Goal: Book appointment/travel/reservation

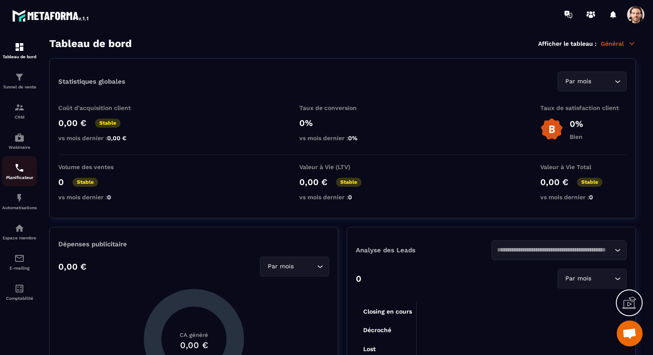
click at [21, 165] on img at bounding box center [19, 168] width 10 height 10
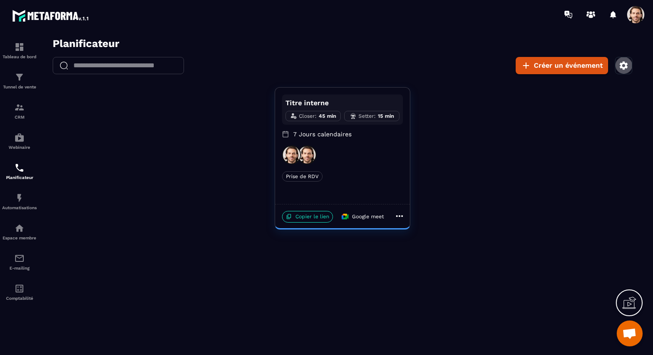
click at [627, 62] on icon "button" at bounding box center [623, 65] width 10 height 10
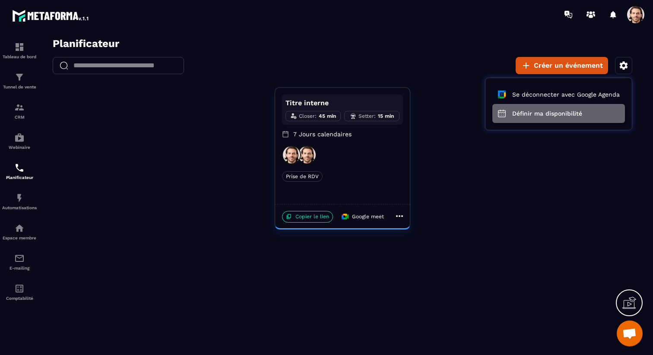
click at [572, 116] on button "Définir ma disponibilité" at bounding box center [558, 113] width 133 height 19
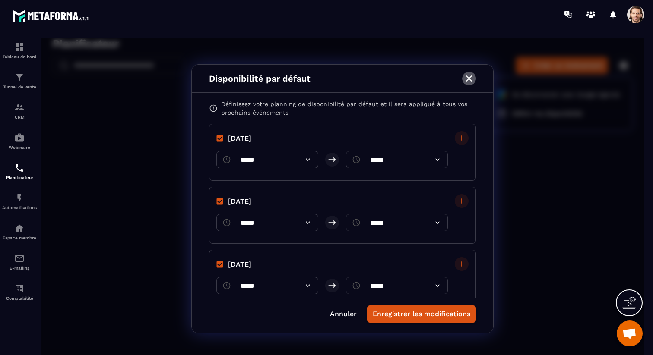
click at [469, 79] on icon "button" at bounding box center [469, 79] width 6 height 6
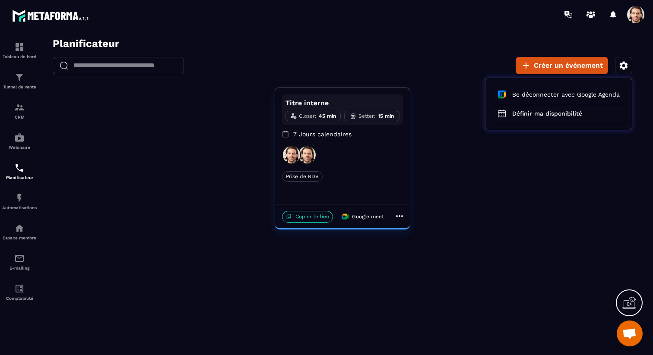
click at [335, 174] on div at bounding box center [343, 199] width 604 height 323
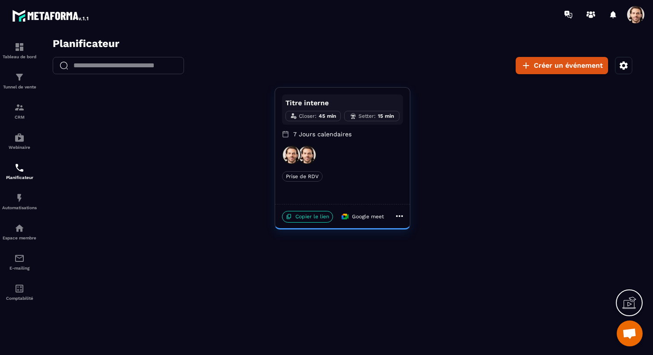
click at [341, 173] on div "Prise de RDV" at bounding box center [342, 176] width 121 height 10
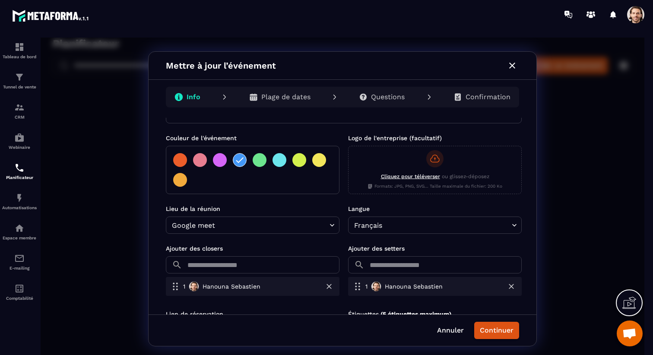
scroll to position [206, 0]
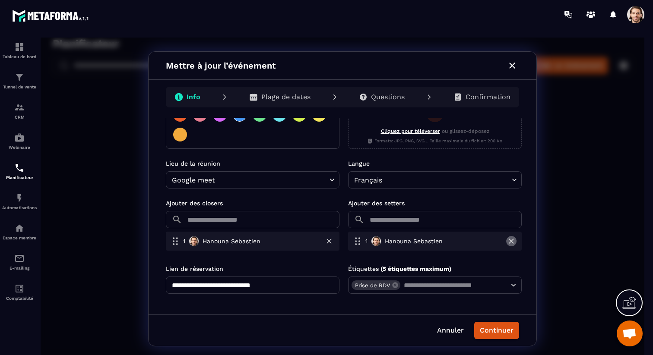
click at [509, 241] on icon "button" at bounding box center [511, 241] width 5 height 5
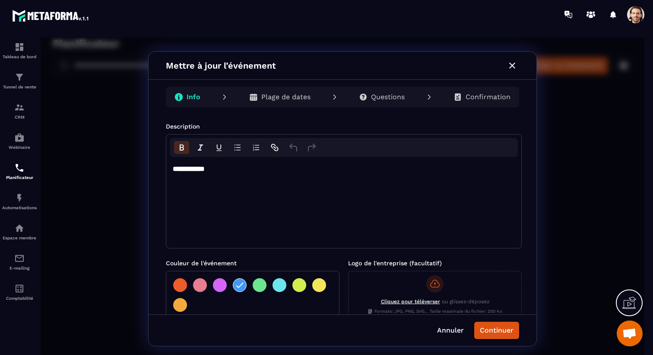
scroll to position [22, 0]
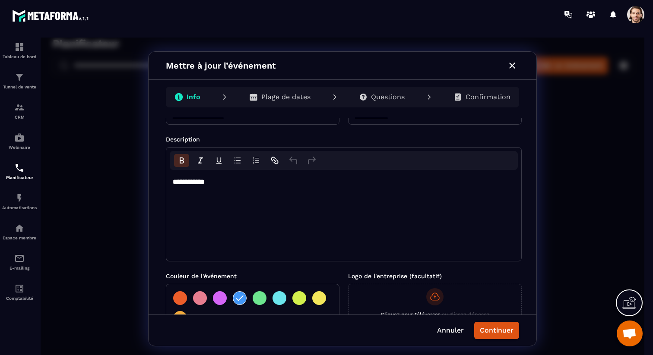
click at [305, 95] on p "Plage de dates" at bounding box center [285, 97] width 49 height 9
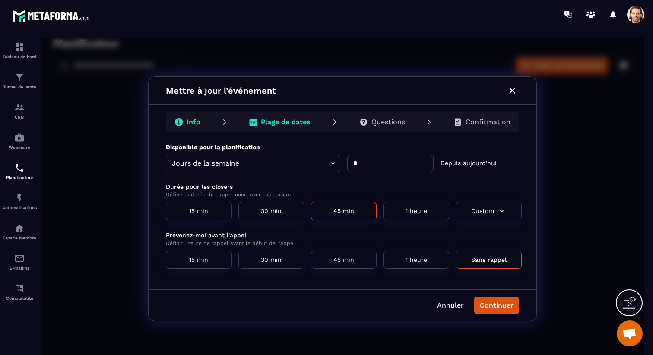
scroll to position [0, 0]
click at [304, 98] on div "Mettre à jour l’événement" at bounding box center [343, 91] width 388 height 28
click at [396, 124] on p "Questions" at bounding box center [388, 122] width 34 height 9
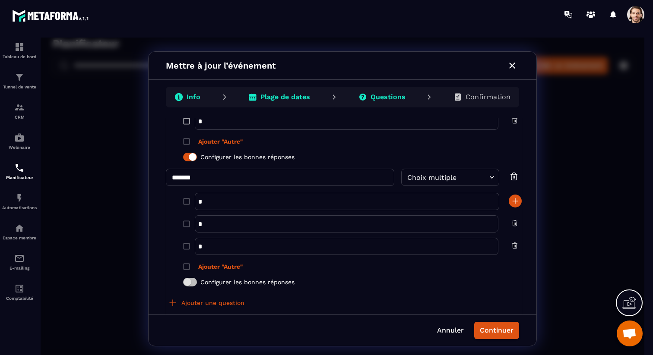
scroll to position [151, 0]
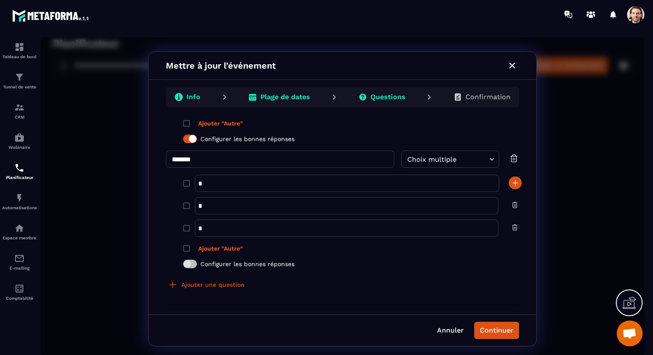
click at [513, 156] on icon "button" at bounding box center [514, 158] width 9 height 9
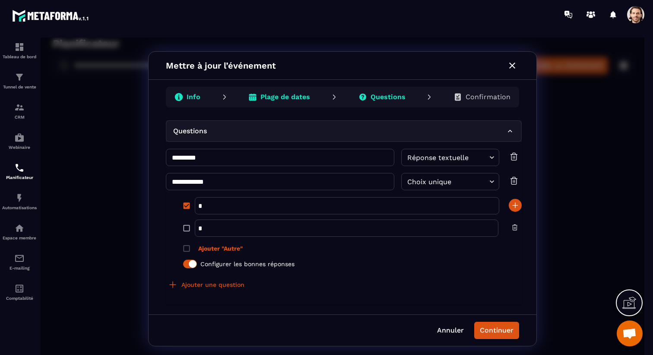
scroll to position [0, 0]
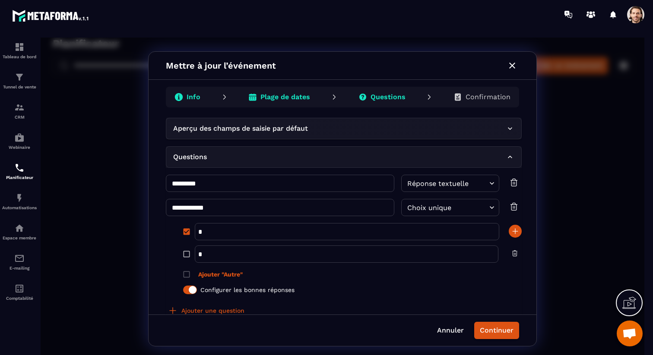
click at [279, 235] on input "*" at bounding box center [347, 231] width 304 height 17
type input "*****"
click at [234, 253] on input "*" at bounding box center [347, 254] width 304 height 17
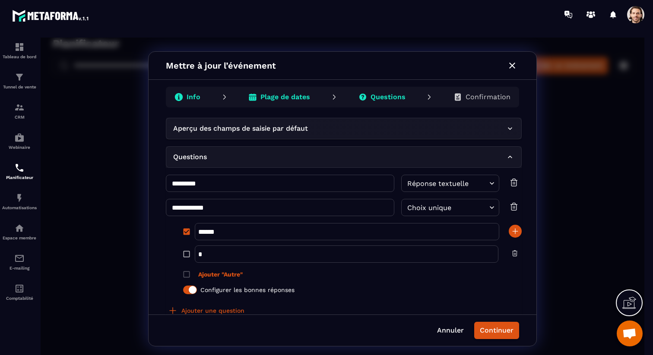
click at [234, 253] on input "*" at bounding box center [347, 254] width 304 height 17
type input "********"
click at [500, 327] on button "Continuer" at bounding box center [496, 330] width 45 height 17
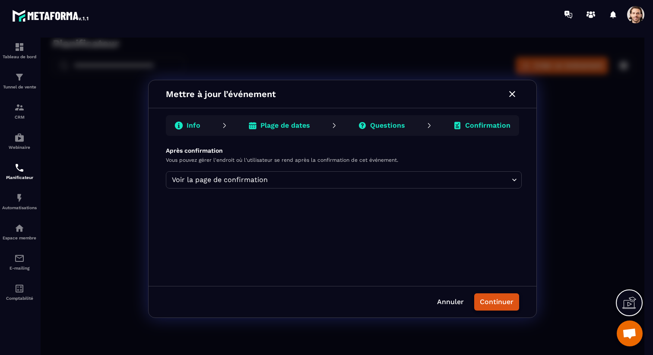
click at [503, 302] on button "Continuer" at bounding box center [496, 302] width 45 height 17
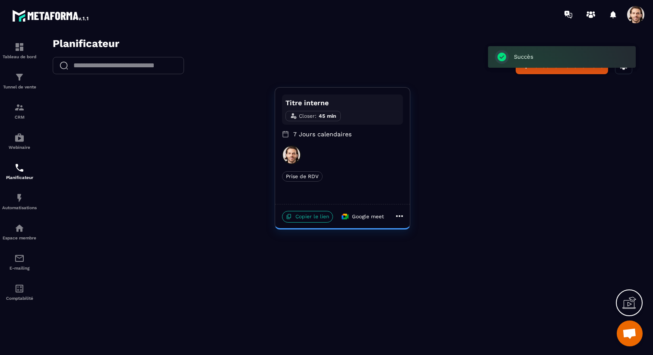
click at [318, 218] on p "Copier le lien" at bounding box center [307, 217] width 51 height 12
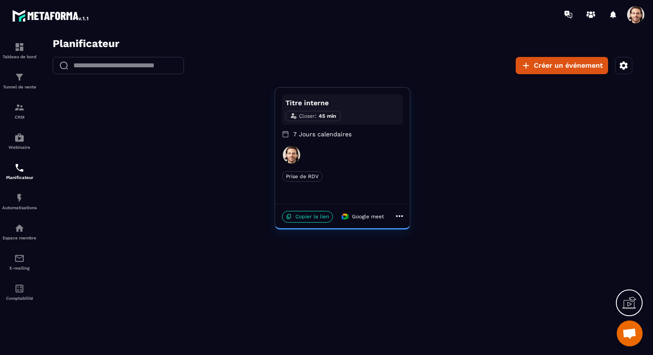
click at [640, 12] on span at bounding box center [635, 14] width 17 height 17
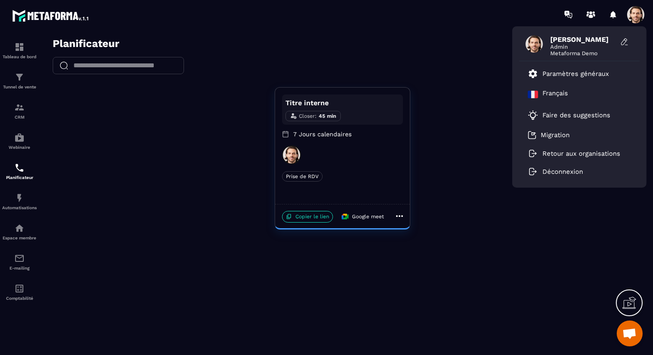
click at [640, 12] on span at bounding box center [635, 14] width 17 height 17
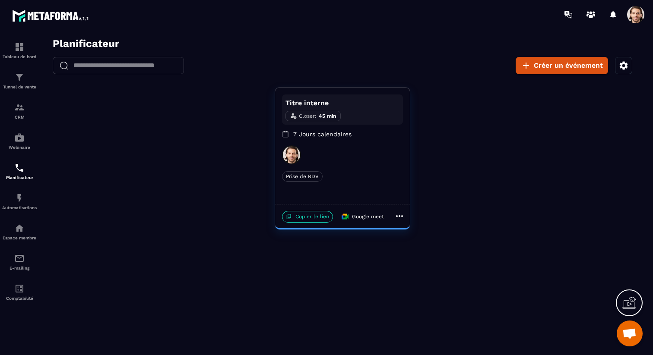
click at [371, 162] on div at bounding box center [342, 155] width 121 height 19
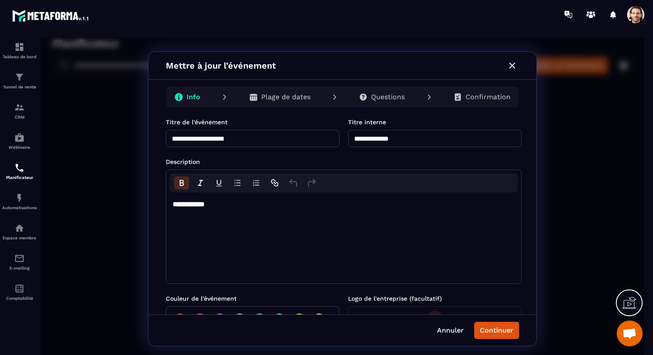
click at [390, 94] on p "Questions" at bounding box center [388, 97] width 34 height 9
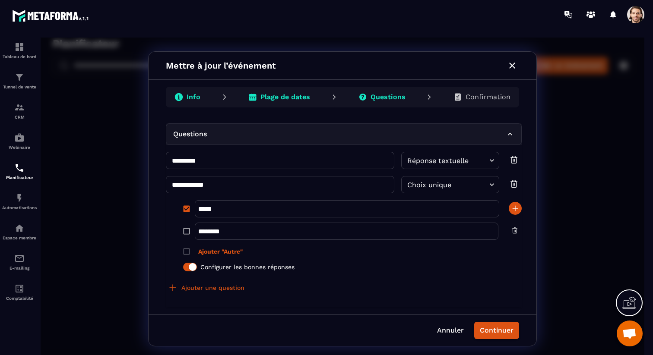
scroll to position [26, 0]
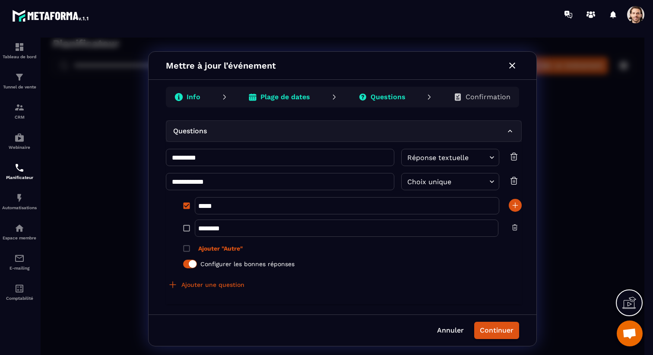
click at [512, 212] on div "***** ​" at bounding box center [358, 206] width 327 height 21
click at [512, 202] on icon "button" at bounding box center [515, 205] width 9 height 9
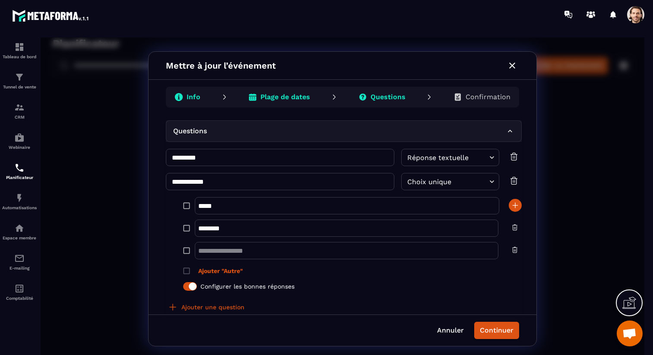
click at [227, 248] on input "​" at bounding box center [347, 250] width 304 height 17
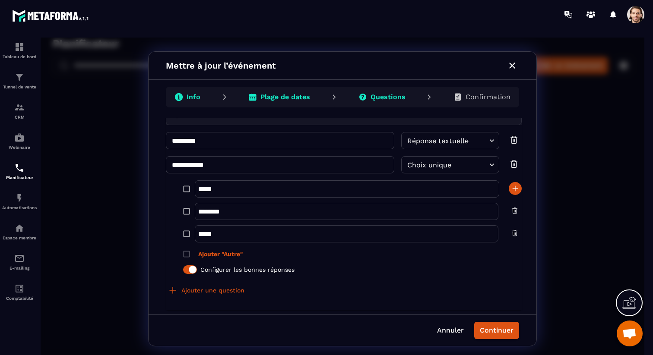
scroll to position [47, 0]
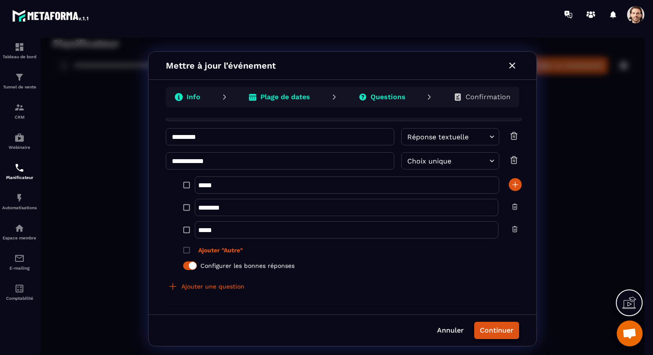
type input "*****"
click at [501, 332] on button "Continuer" at bounding box center [496, 330] width 45 height 17
click at [499, 325] on button "Continuer" at bounding box center [496, 330] width 45 height 17
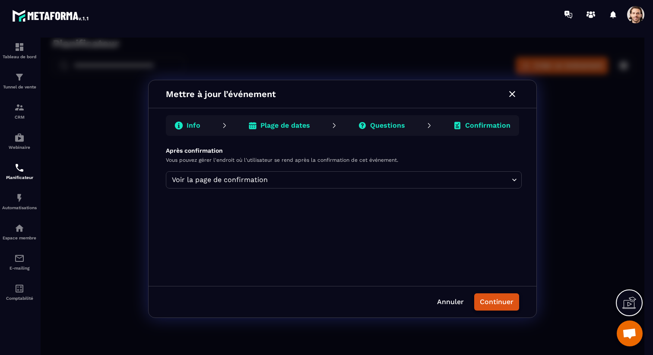
scroll to position [0, 0]
click at [504, 299] on button "Continuer" at bounding box center [496, 302] width 45 height 17
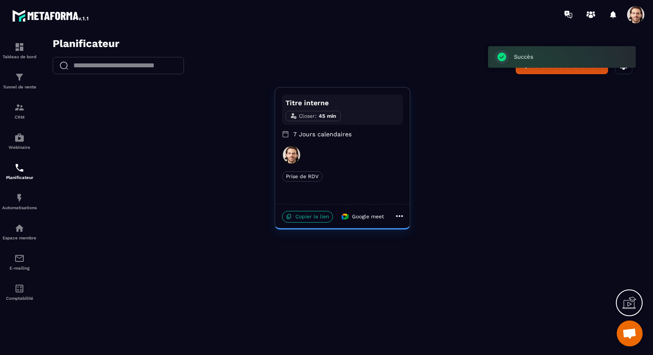
click at [312, 216] on p "Copier le lien" at bounding box center [307, 217] width 51 height 12
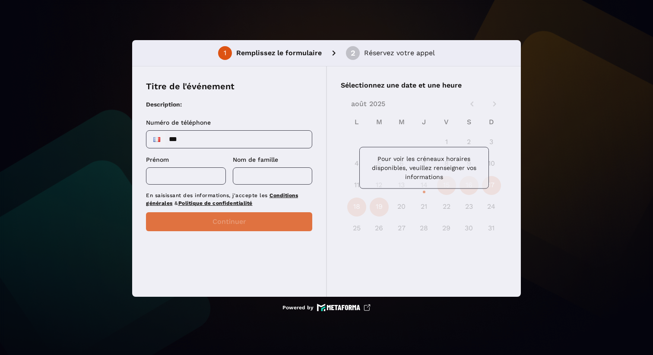
click at [250, 141] on input "***" at bounding box center [228, 139] width 165 height 17
type input "**********"
click at [208, 174] on input "text" at bounding box center [186, 176] width 80 height 17
type input "***"
click at [282, 177] on input "text" at bounding box center [273, 176] width 80 height 17
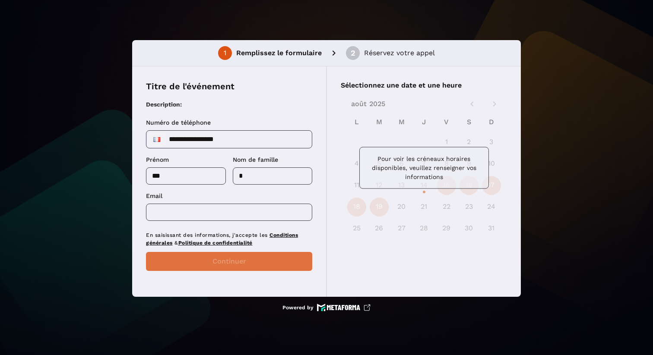
type input "*"
click at [234, 217] on input "text" at bounding box center [229, 212] width 166 height 17
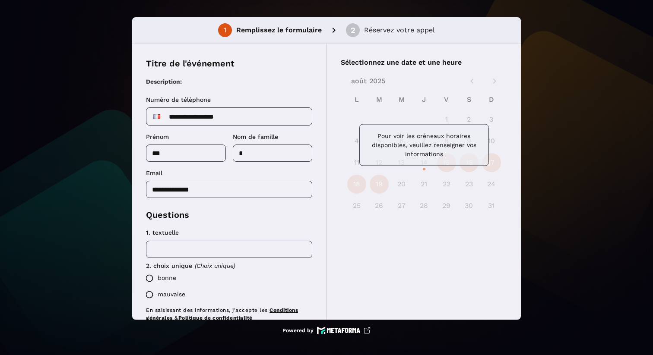
scroll to position [47, 0]
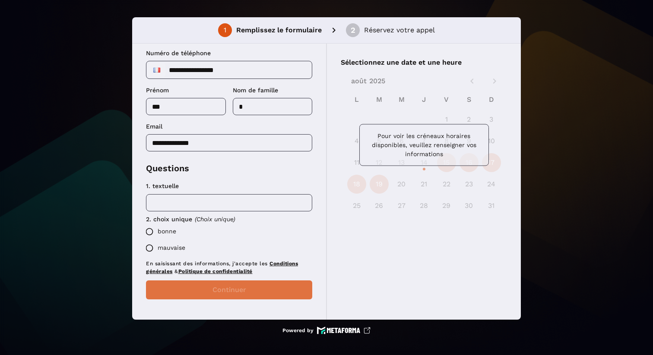
type input "**********"
click at [197, 200] on input "text" at bounding box center [229, 202] width 166 height 17
type input "****"
click at [163, 234] on label "bonne" at bounding box center [226, 232] width 171 height 16
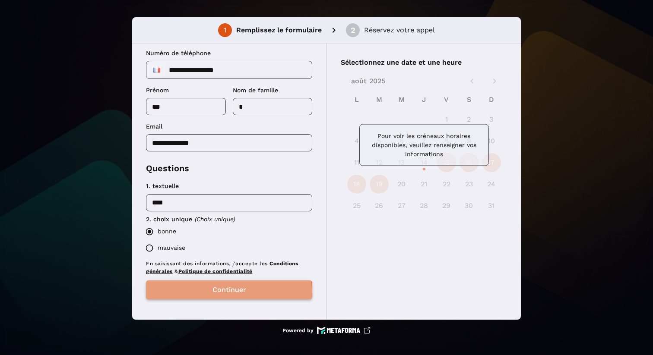
click at [206, 297] on button "Continuer" at bounding box center [229, 290] width 166 height 19
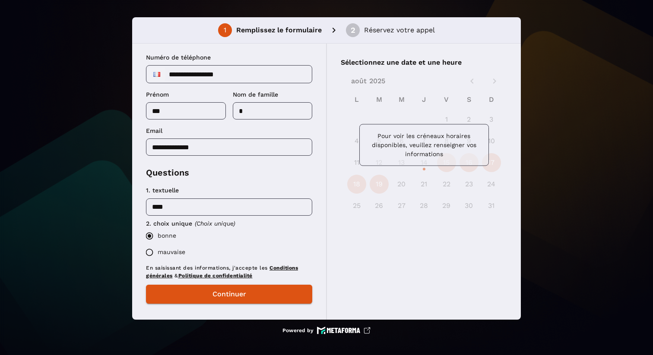
scroll to position [44, 0]
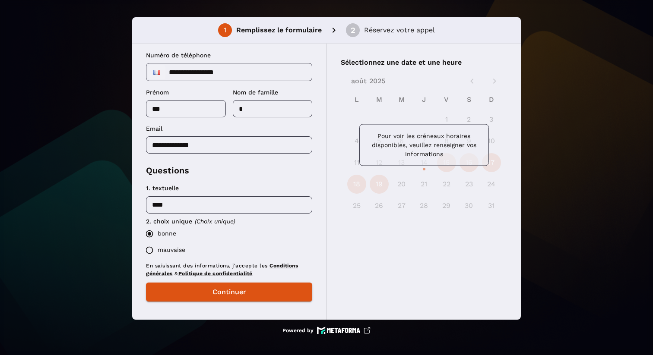
click at [179, 247] on label "mauvaise" at bounding box center [226, 250] width 171 height 16
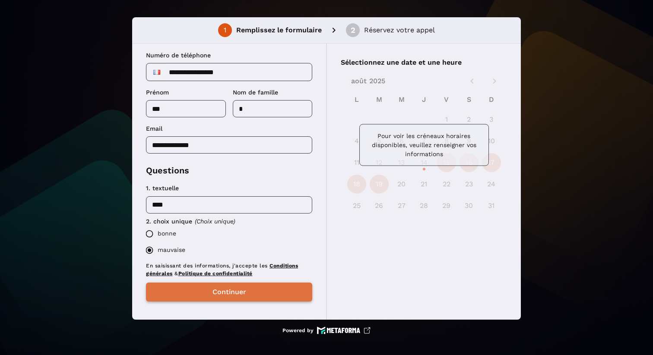
click at [204, 295] on button "Continuer" at bounding box center [229, 292] width 166 height 19
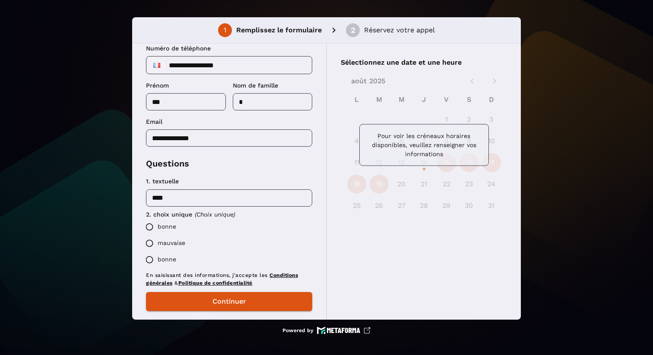
scroll to position [63, 0]
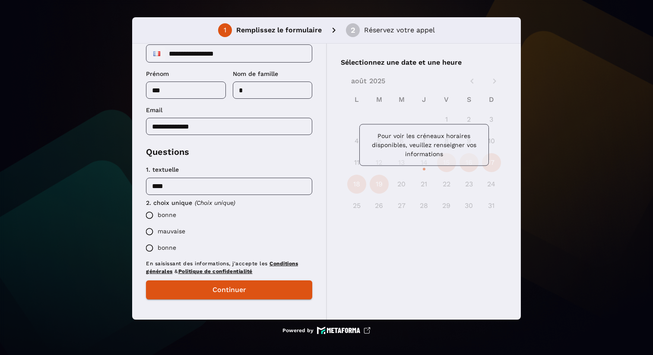
click at [175, 211] on label "bonne" at bounding box center [226, 215] width 171 height 16
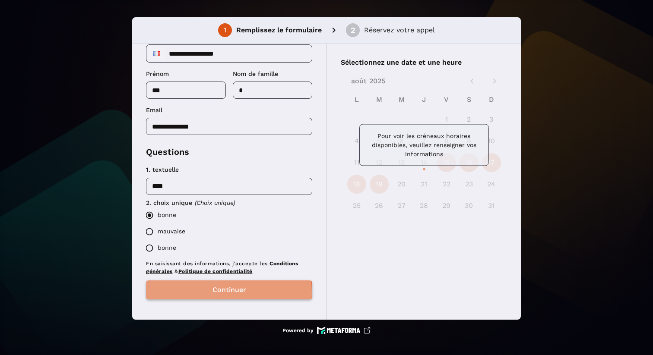
click at [211, 293] on button "Continuer" at bounding box center [229, 290] width 166 height 19
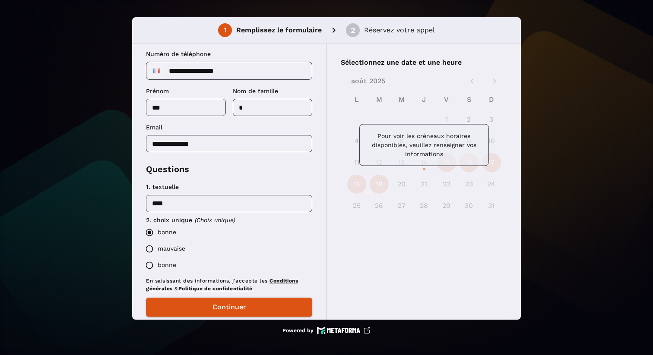
scroll to position [63, 0]
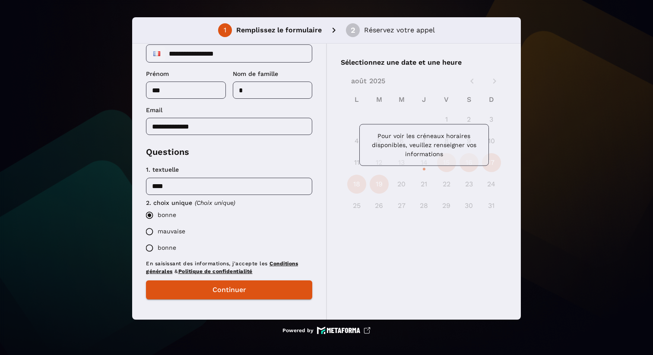
click at [161, 247] on label "bonne" at bounding box center [226, 248] width 171 height 16
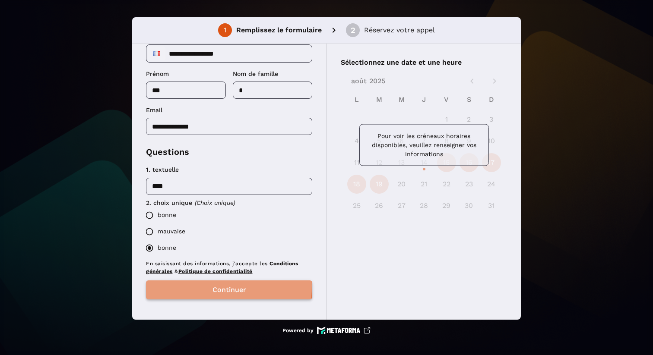
click at [197, 286] on button "Continuer" at bounding box center [229, 290] width 166 height 19
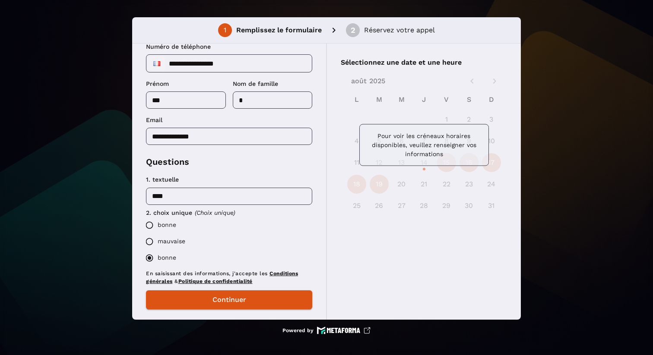
scroll to position [55, 0]
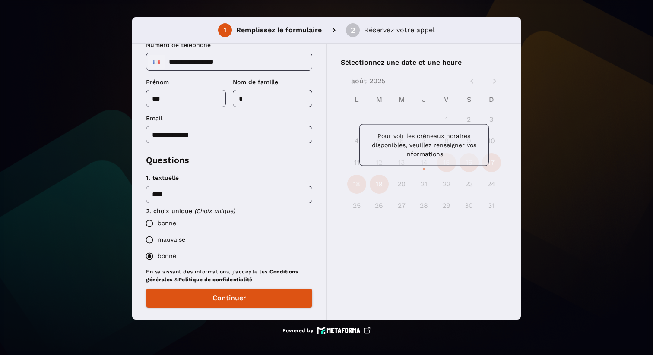
click at [170, 241] on label "mauvaise" at bounding box center [226, 240] width 171 height 16
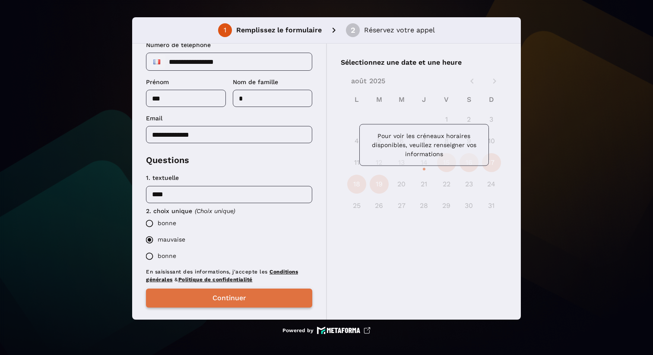
click at [204, 302] on button "Continuer" at bounding box center [229, 298] width 166 height 19
